Goal: Browse casually

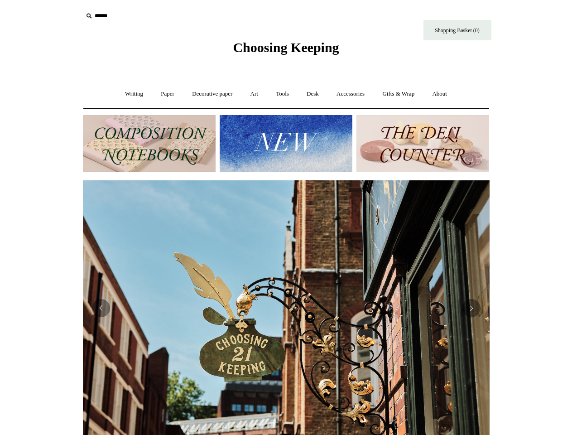
scroll to position [0, 407]
click at [286, 217] on img at bounding box center [286, 307] width 407 height 255
click at [139, 16] on input "text" at bounding box center [138, 16] width 111 height 17
click at [286, 143] on img at bounding box center [286, 143] width 133 height 57
click at [286, 304] on img at bounding box center [286, 307] width 407 height 255
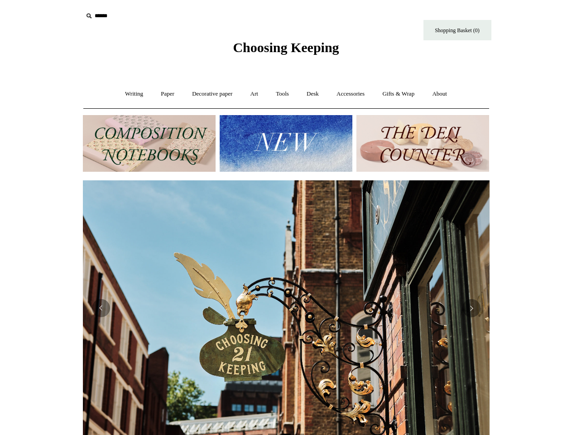
click at [0, 304] on html "Menu Choosing Keeping * Shipping Information Shopping Basket (0) * ⤺ + +" at bounding box center [286, 381] width 572 height 763
click at [0, 307] on html "Menu Choosing Keeping * Shipping Information Shopping Basket (0) * ⤺ + +" at bounding box center [286, 381] width 572 height 763
click at [169, 307] on img at bounding box center [286, 307] width 407 height 255
click at [456, 307] on img at bounding box center [286, 307] width 407 height 255
click at [101, 308] on button "Previous" at bounding box center [101, 308] width 18 height 18
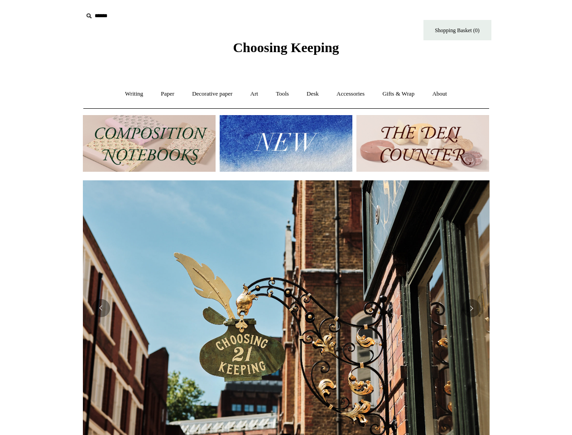
click at [471, 308] on button "Next" at bounding box center [471, 308] width 18 height 18
